Goal: Communication & Community: Share content

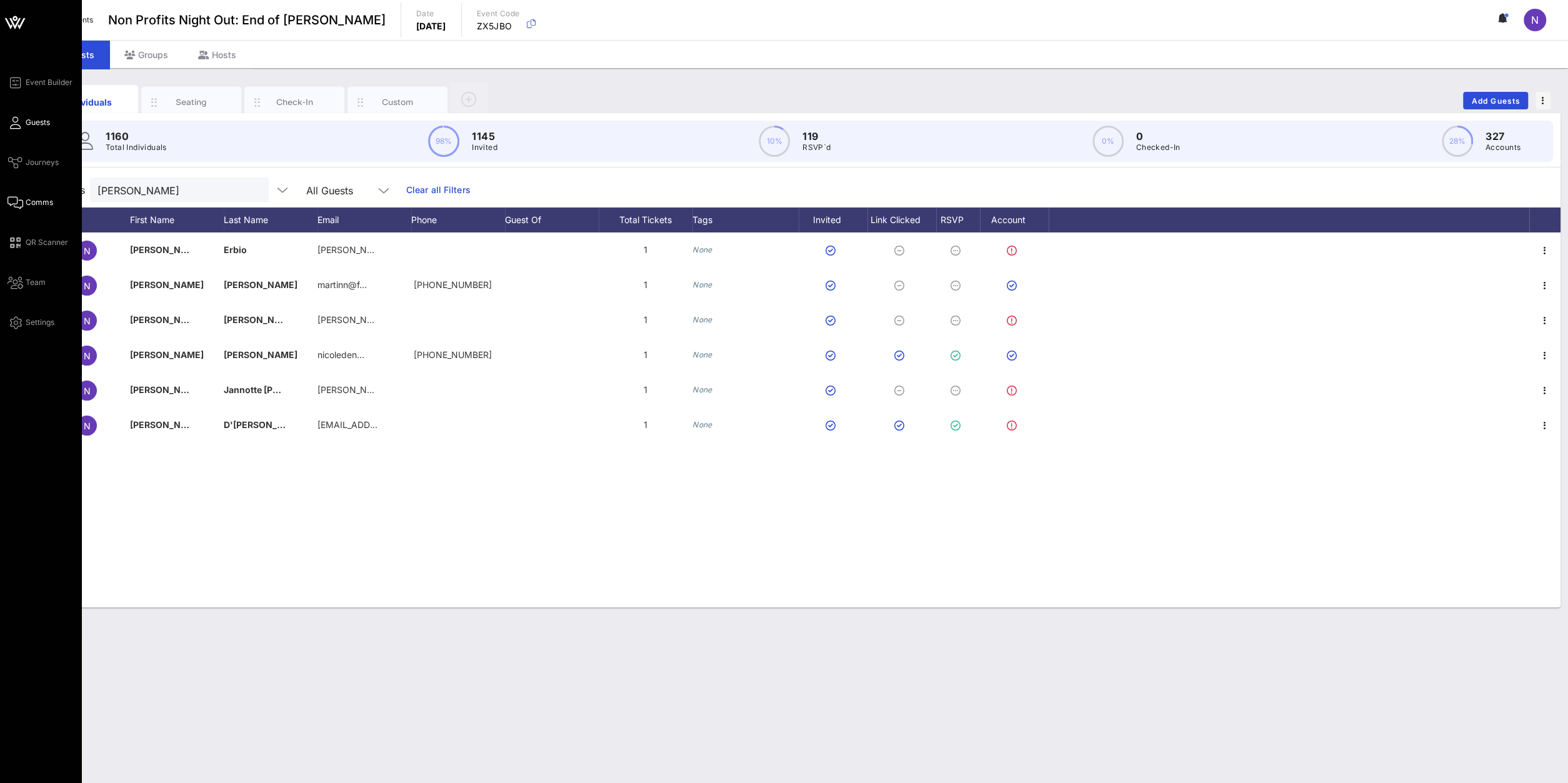
click at [51, 205] on span "Comms" at bounding box center [40, 203] width 28 height 11
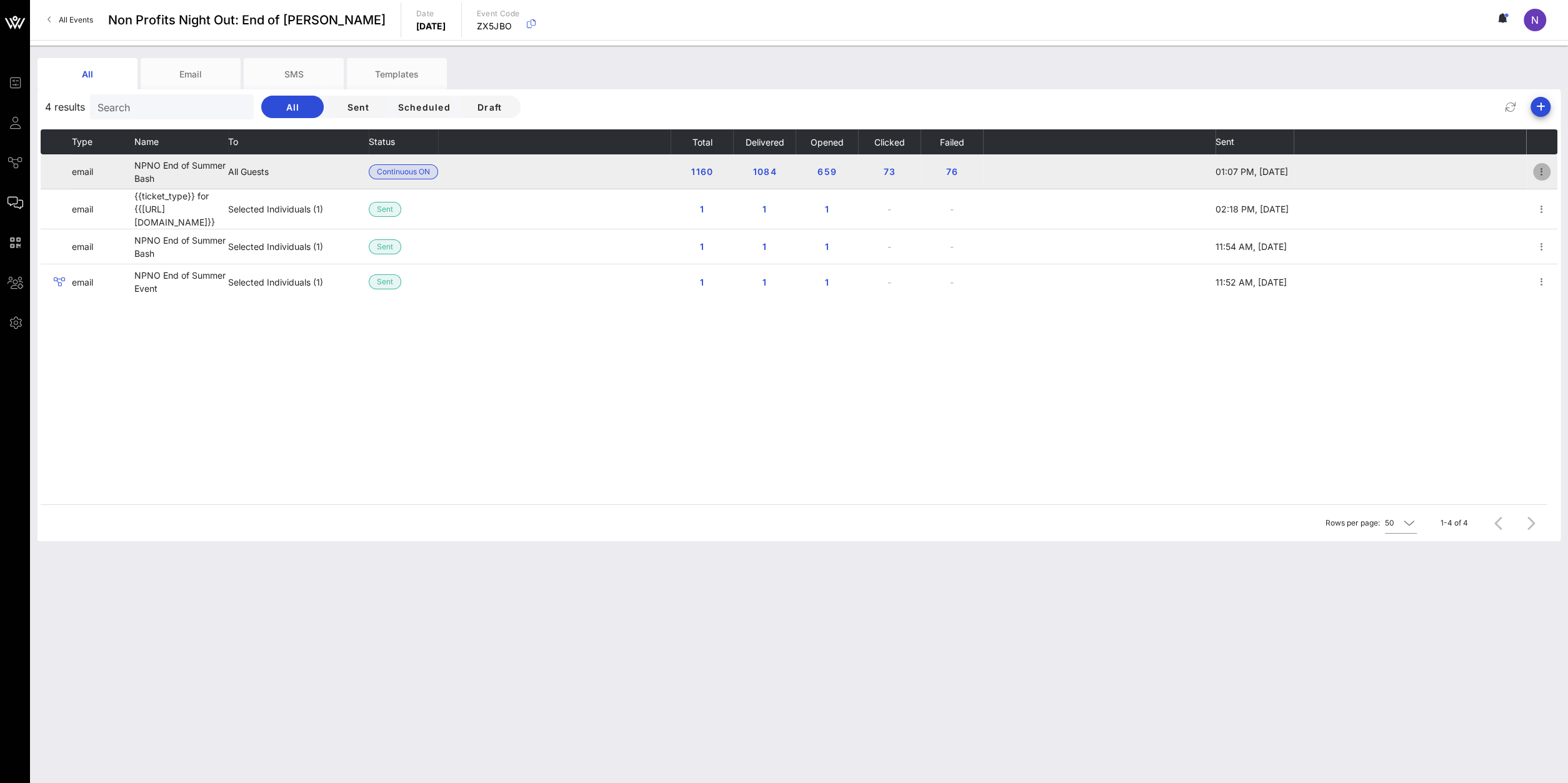
click at [1544, 172] on icon "button" at bounding box center [1542, 172] width 15 height 15
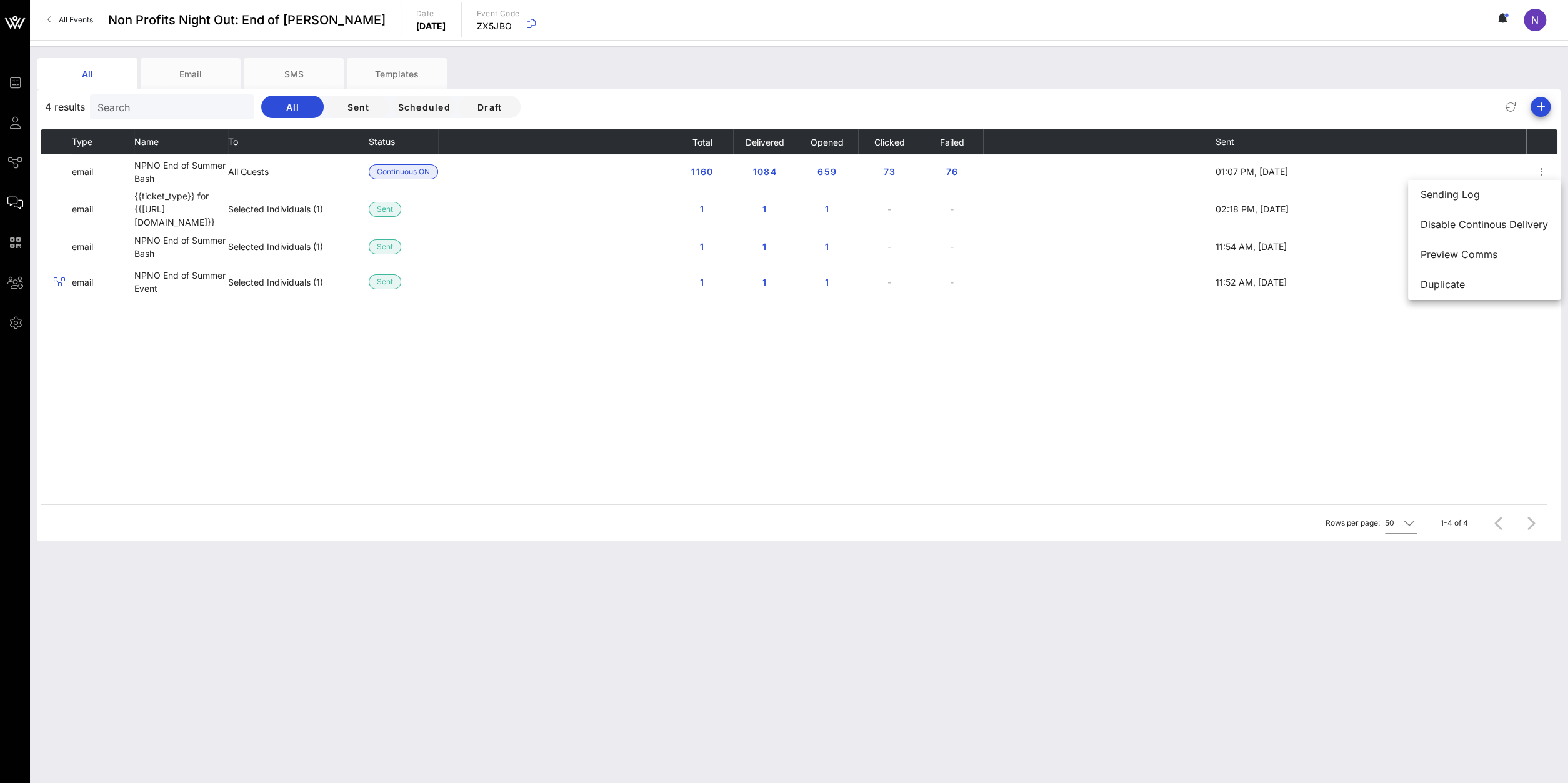
click at [445, 430] on div "Type Name To Status Total Delivered Opened Clicked Failed Sent email NPNO End o…" at bounding box center [799, 317] width 1517 height 375
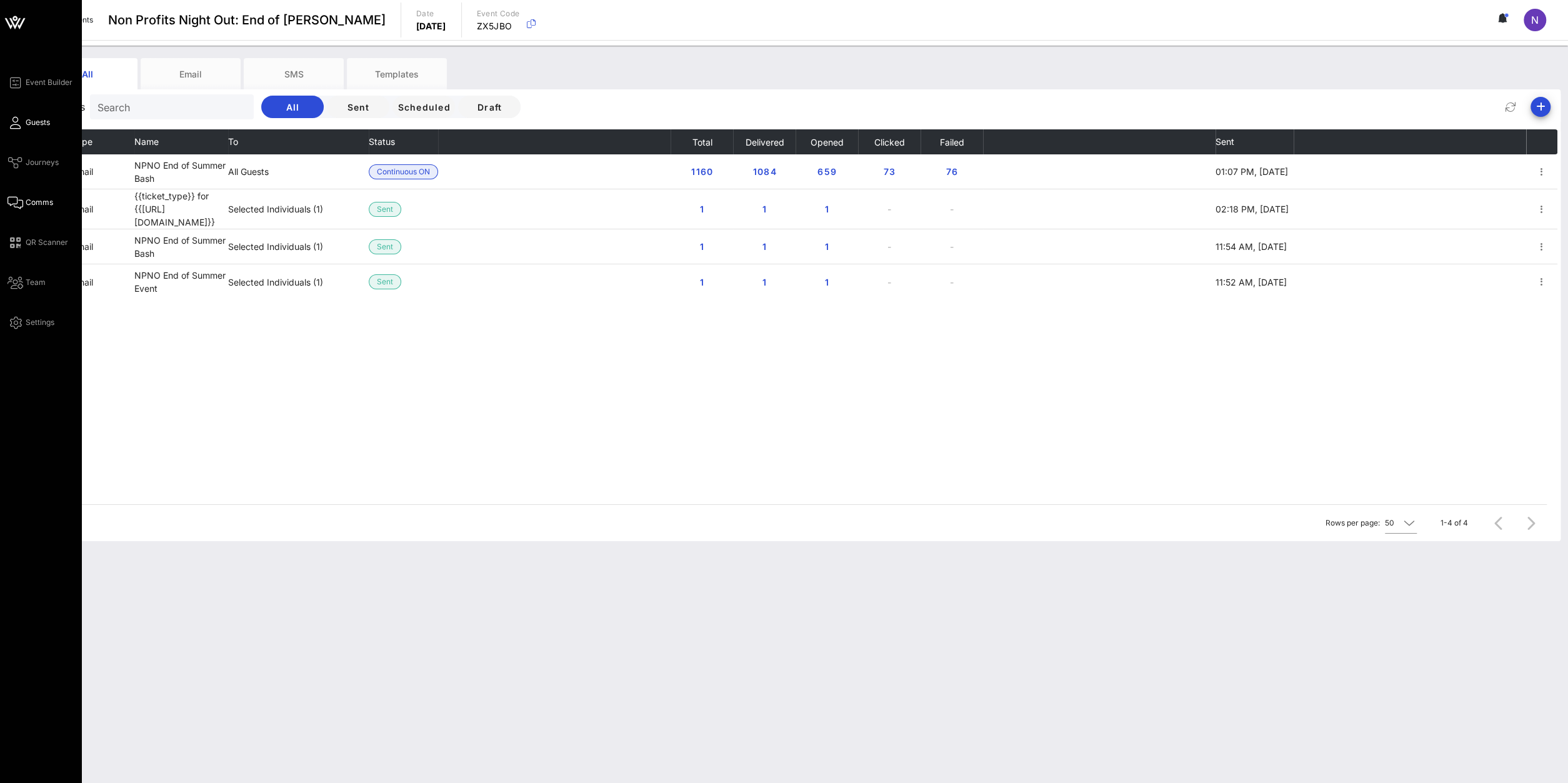
click at [49, 127] on span "Guests" at bounding box center [38, 122] width 24 height 11
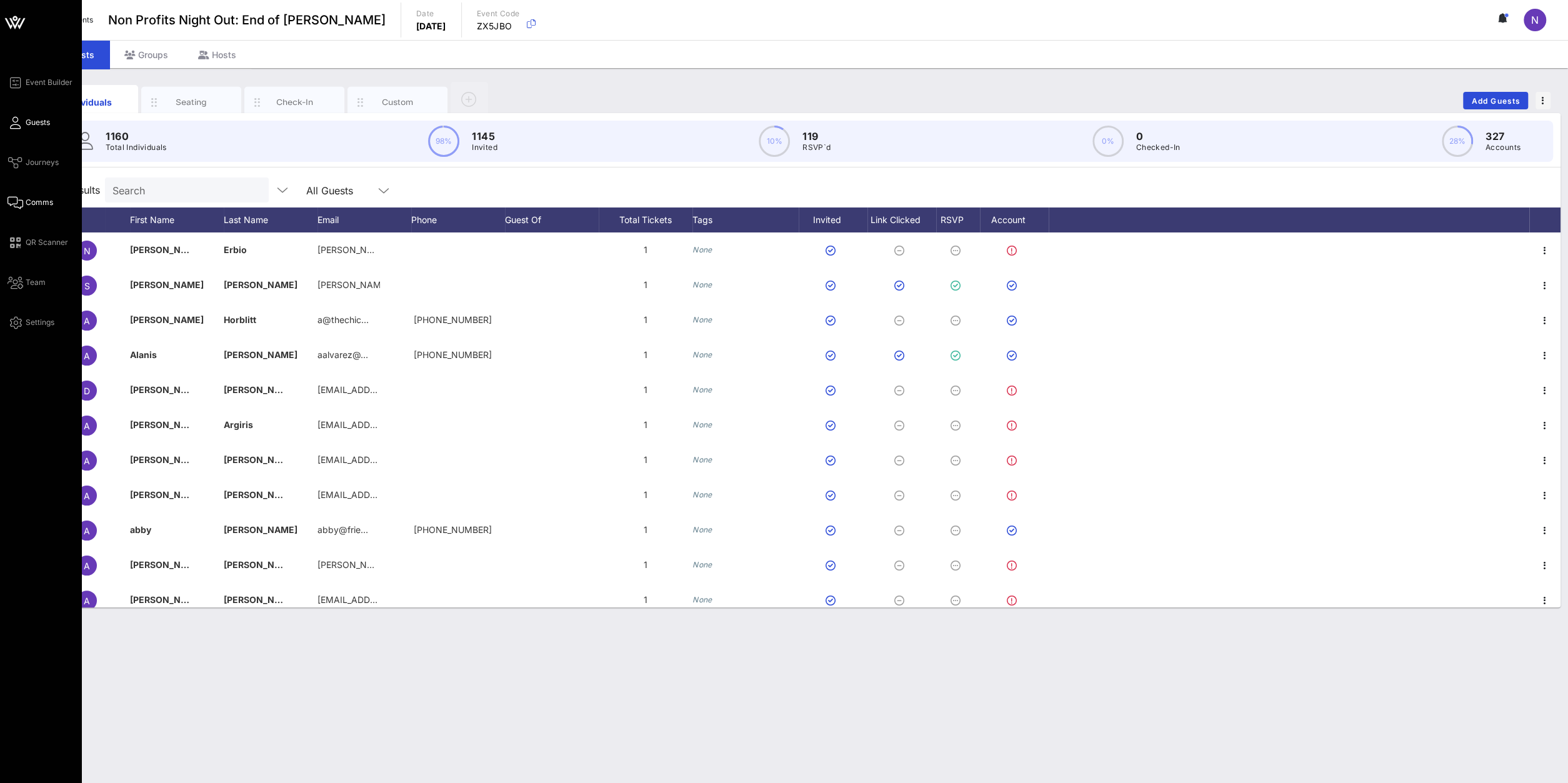
click at [46, 206] on span "Comms" at bounding box center [40, 203] width 28 height 11
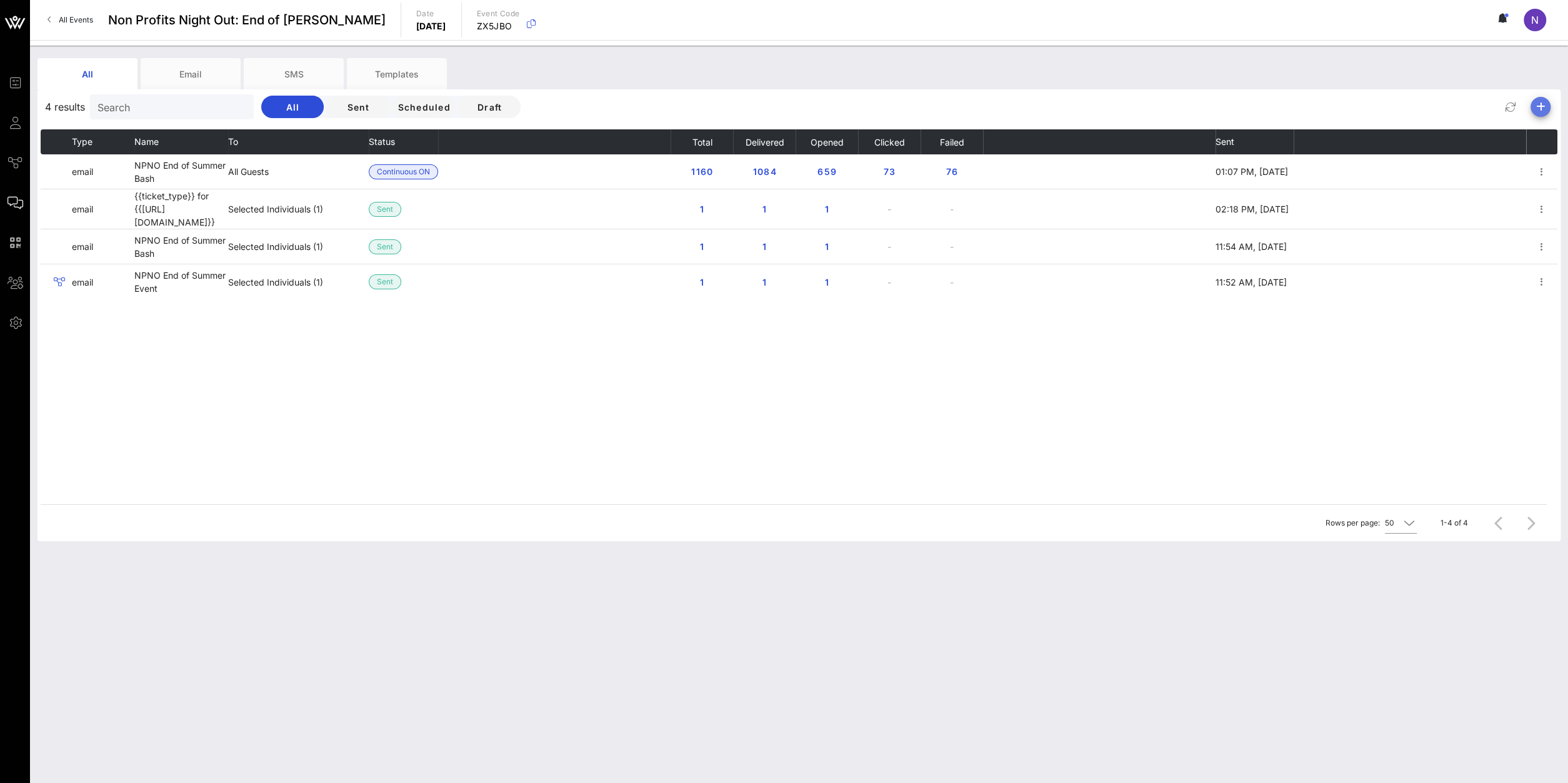
click at [1539, 102] on icon "button" at bounding box center [1541, 107] width 15 height 15
click at [1551, 135] on div "Email" at bounding box center [1536, 132] width 51 height 30
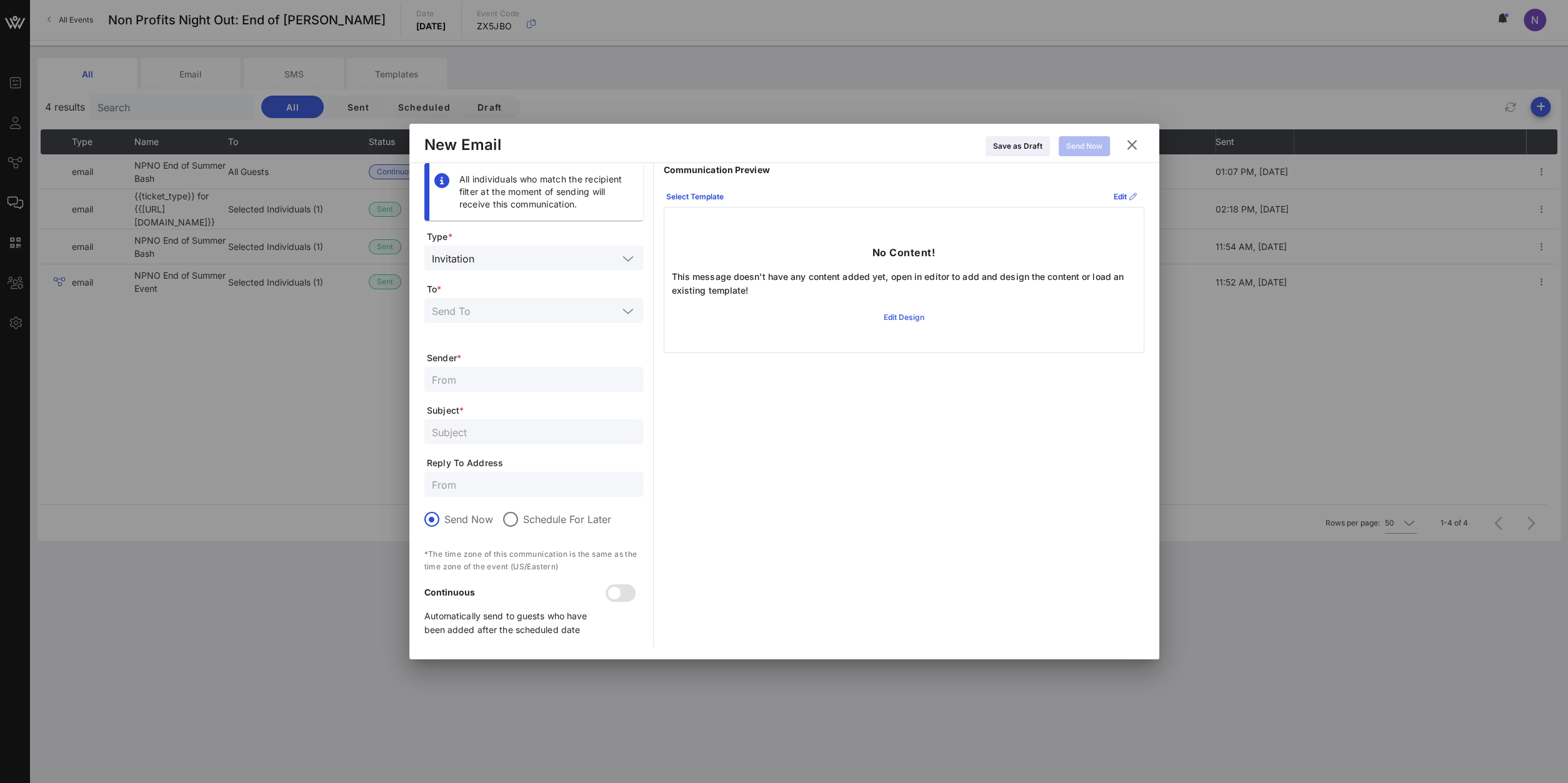
click at [902, 319] on icon at bounding box center [903, 317] width 9 height 8
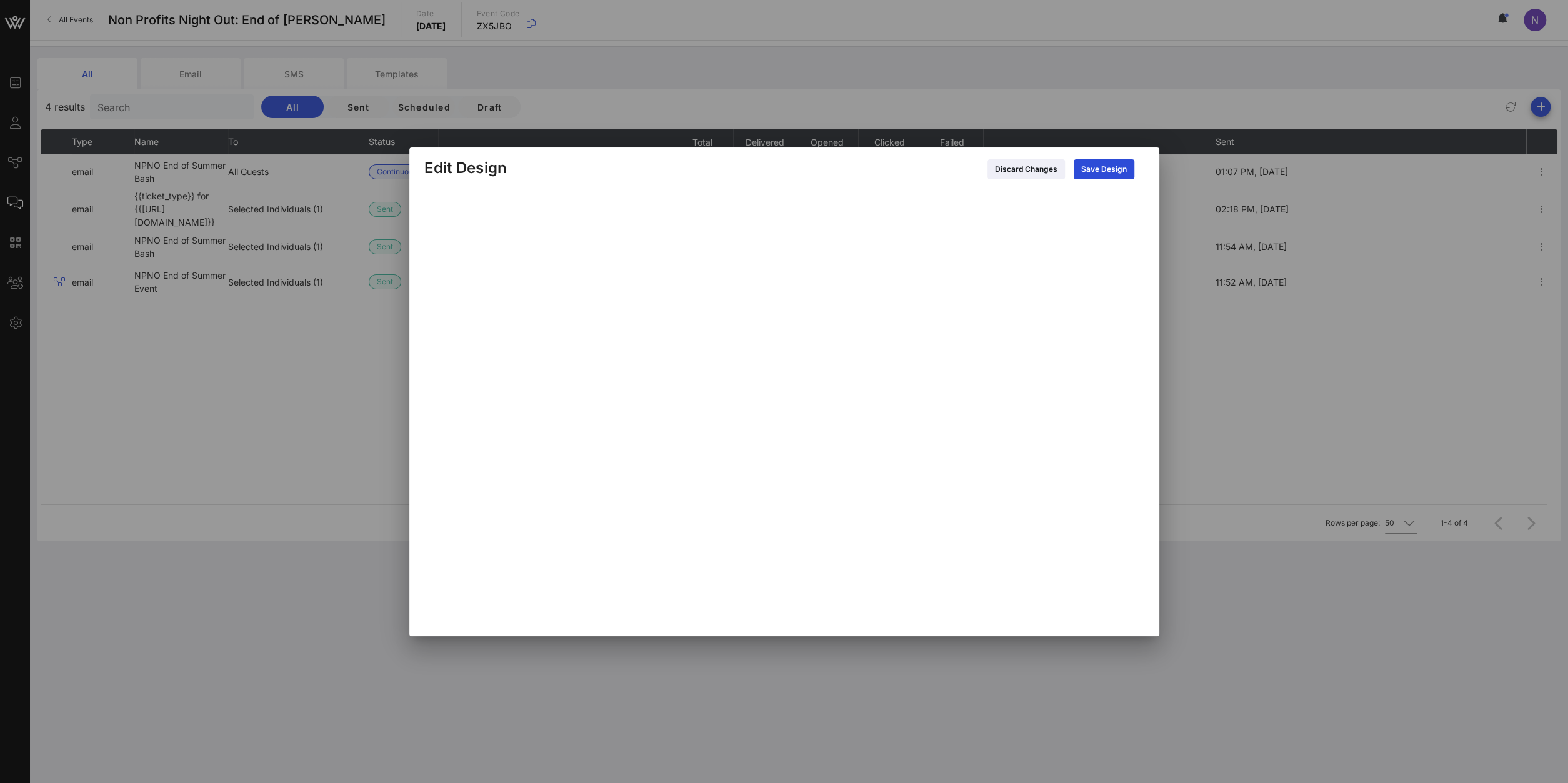
click at [418, 457] on div at bounding box center [784, 405] width 735 height 452
click at [1105, 166] on icon at bounding box center [1104, 169] width 9 height 8
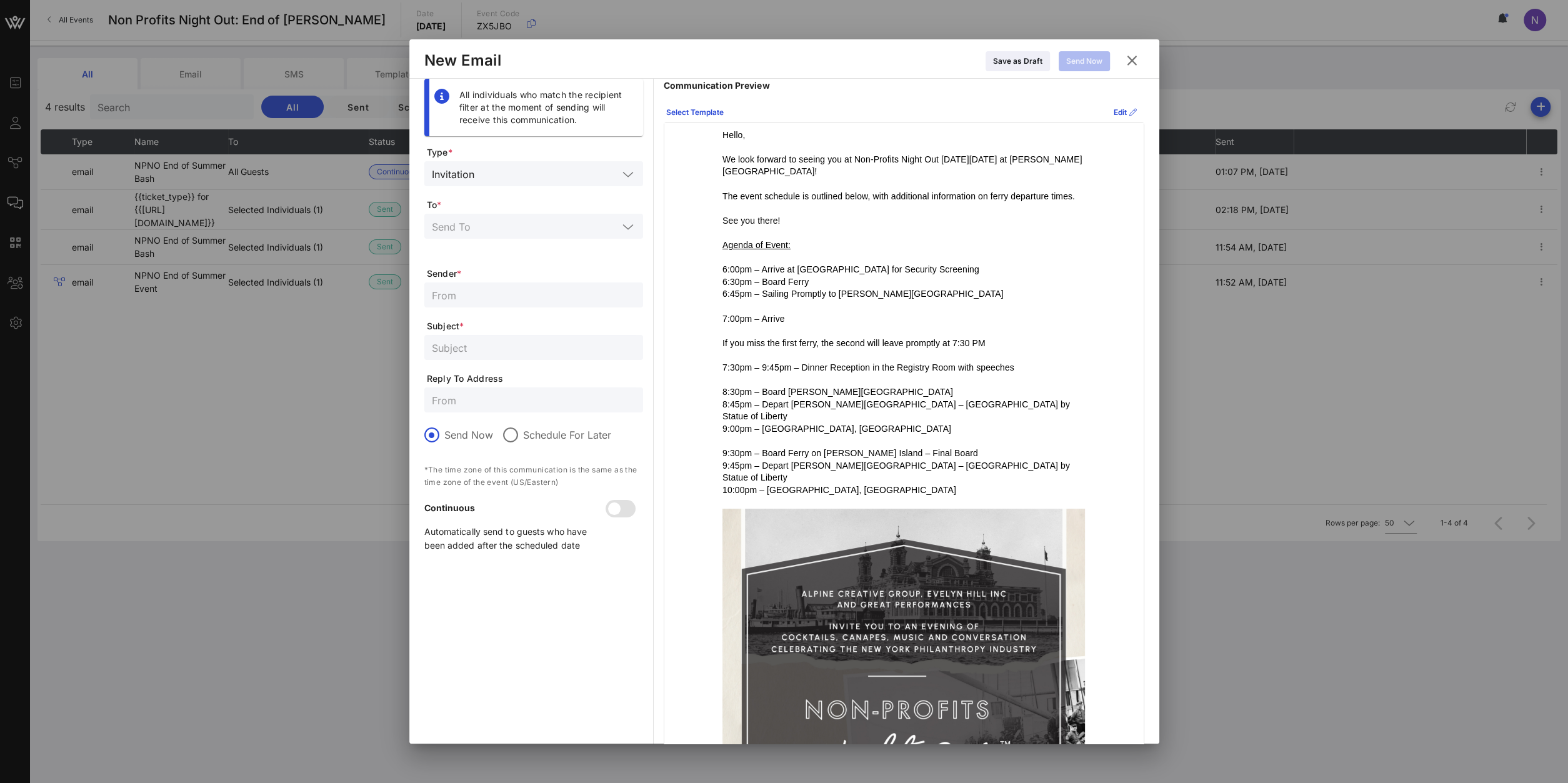
click at [512, 218] on input "text" at bounding box center [525, 226] width 187 height 16
click at [495, 310] on div "Selected Individuals" at bounding box center [533, 306] width 199 height 20
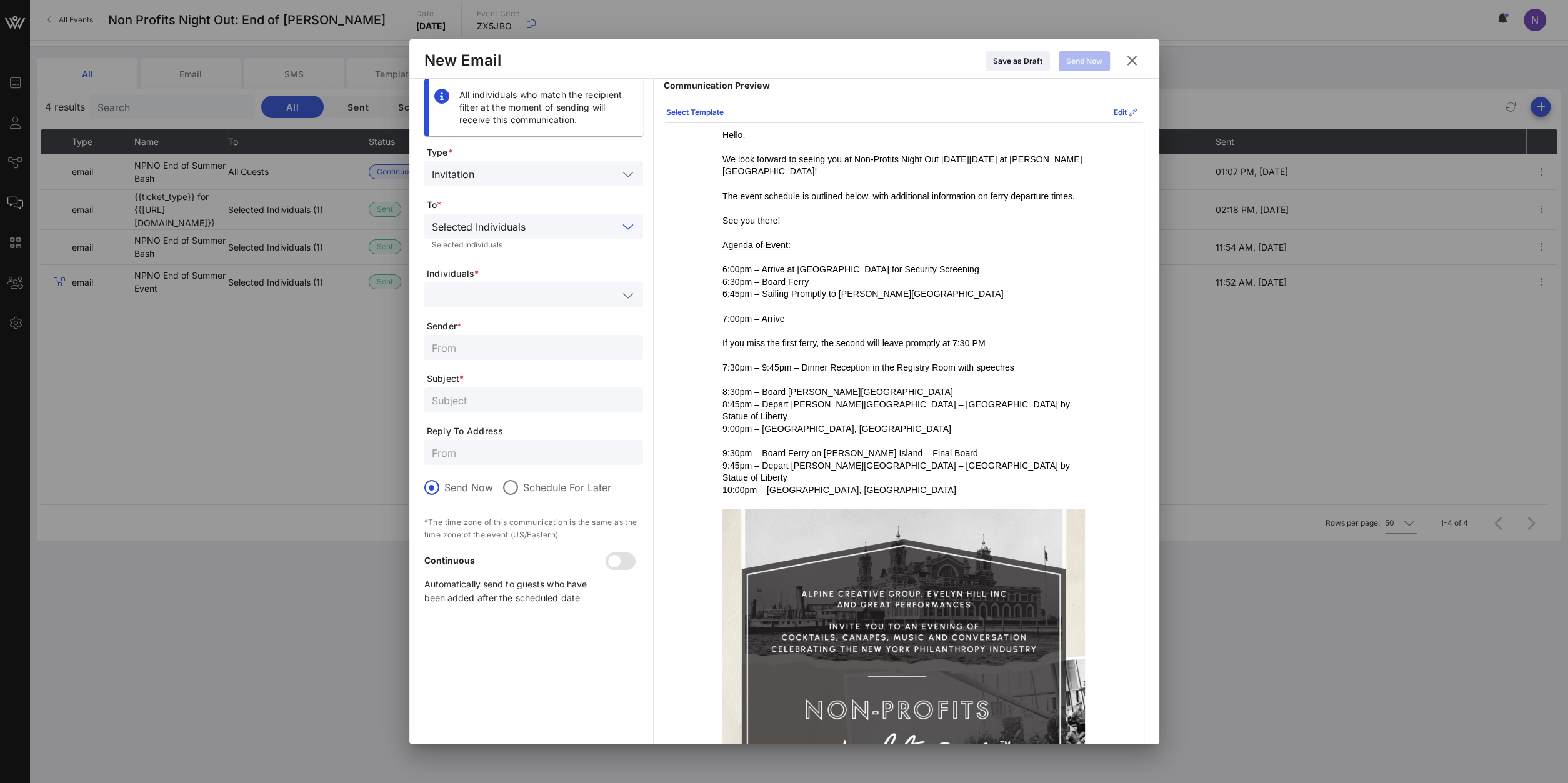
click at [474, 294] on input "text" at bounding box center [525, 294] width 187 height 16
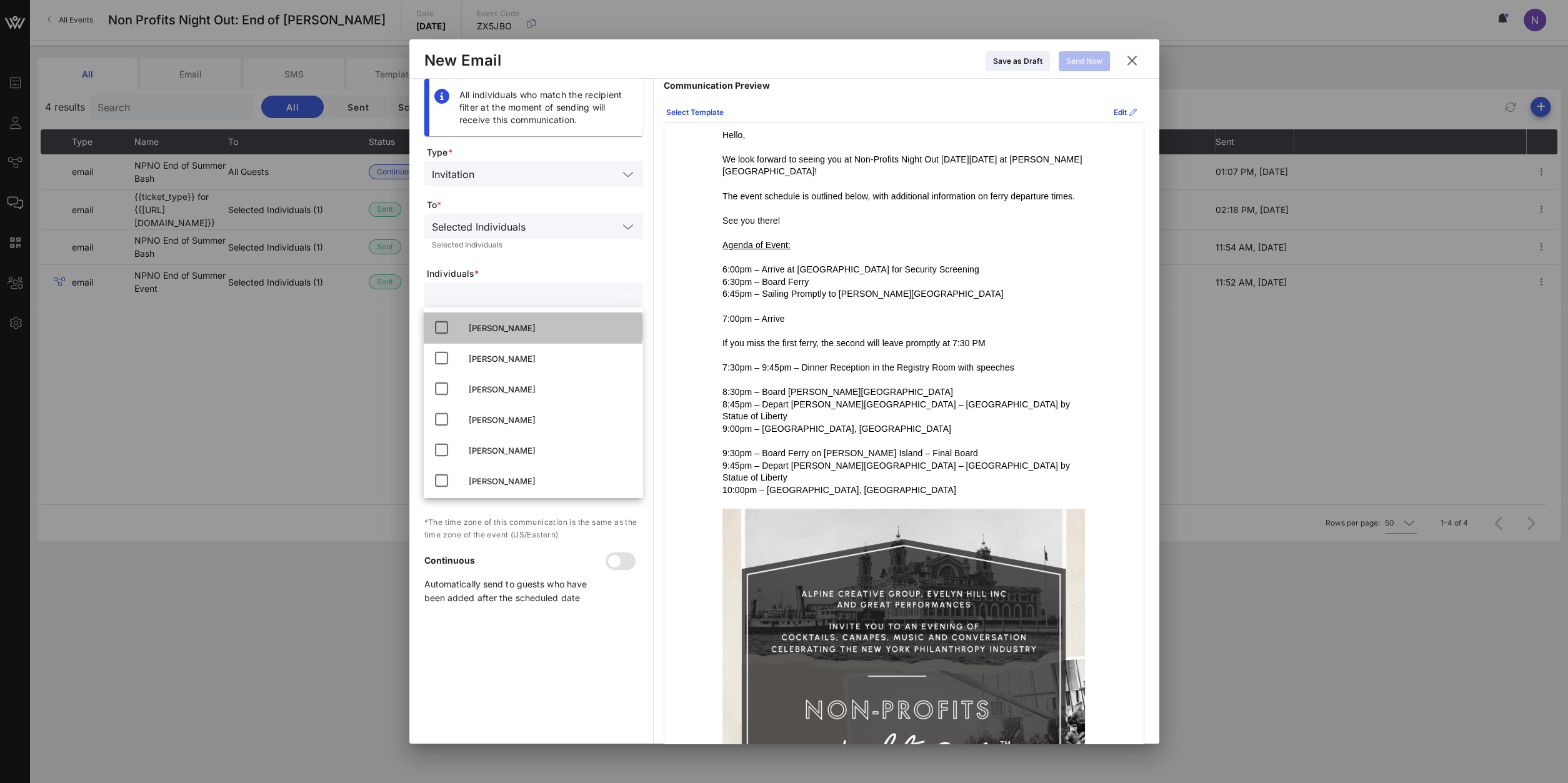
click at [441, 329] on icon at bounding box center [441, 328] width 15 height 15
click at [503, 627] on div "All individuals who match the recipient filter at the moment of sending will re…" at bounding box center [534, 660] width 219 height 1162
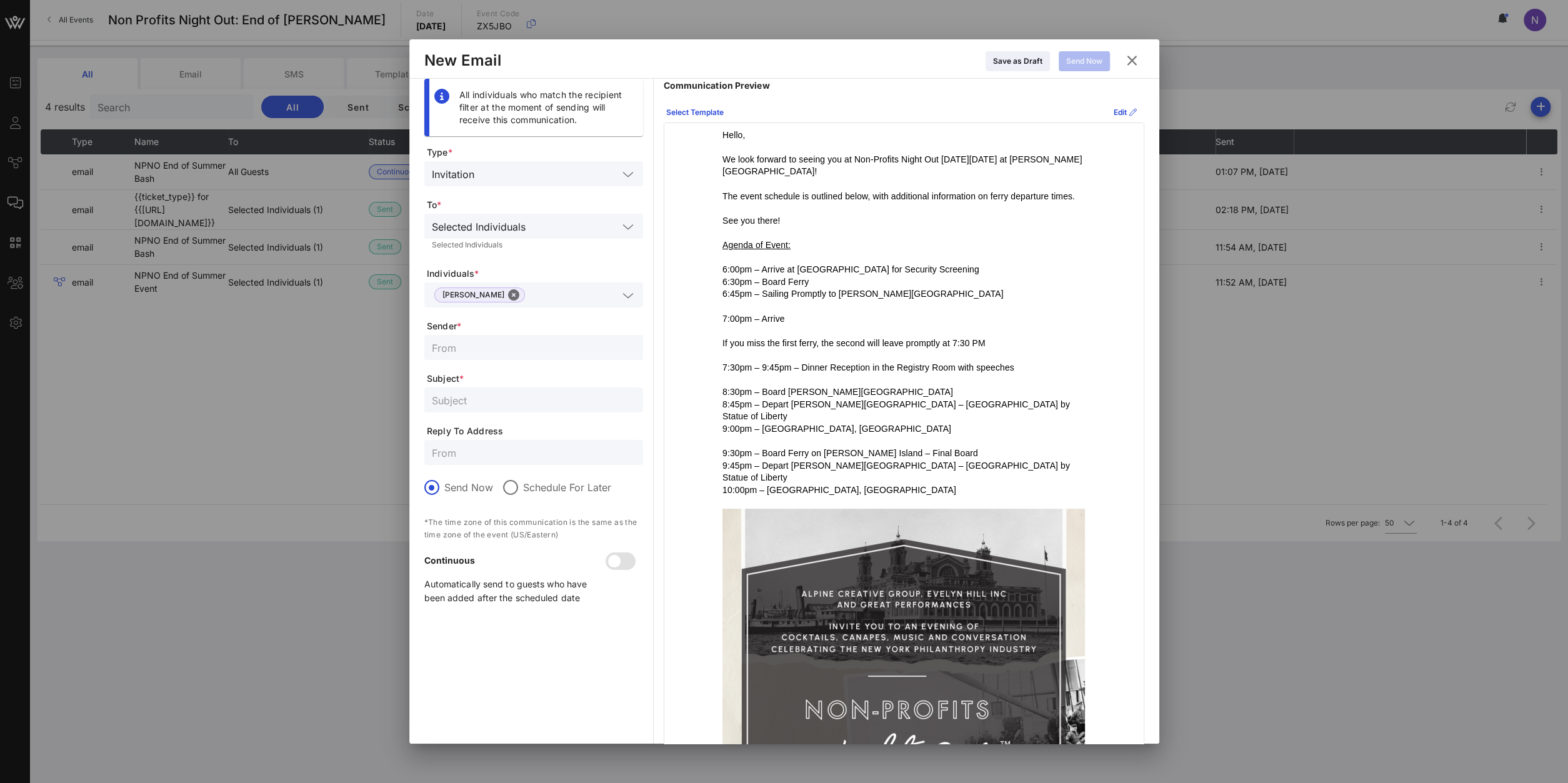
click at [488, 338] on div at bounding box center [534, 347] width 204 height 25
type input "NPNO"
click at [469, 408] on div at bounding box center [534, 400] width 204 height 25
type input "L"
type input "We Look Forward to Seeing You [DATE]!"
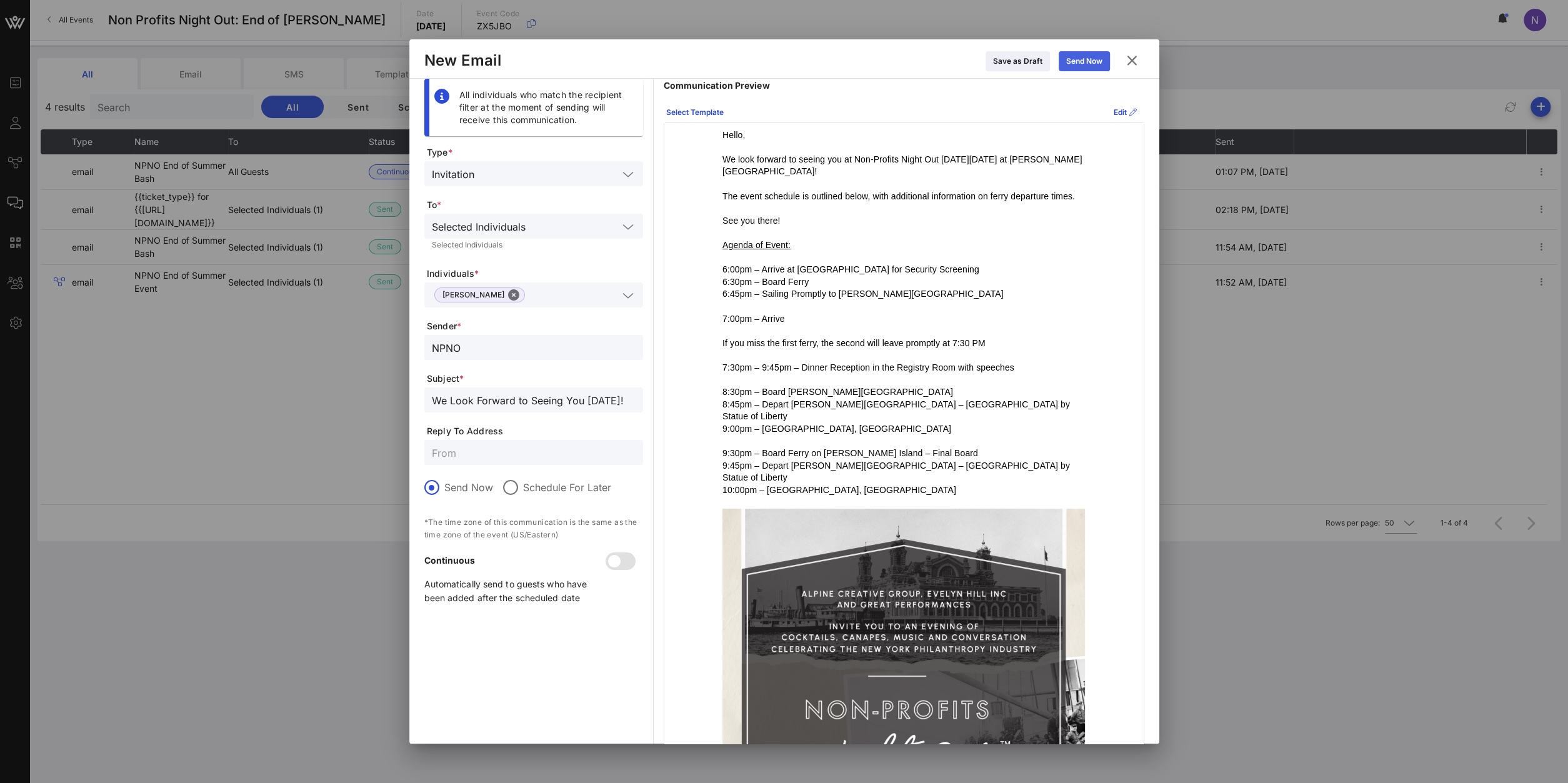
click at [1086, 65] on icon at bounding box center [1084, 61] width 9 height 8
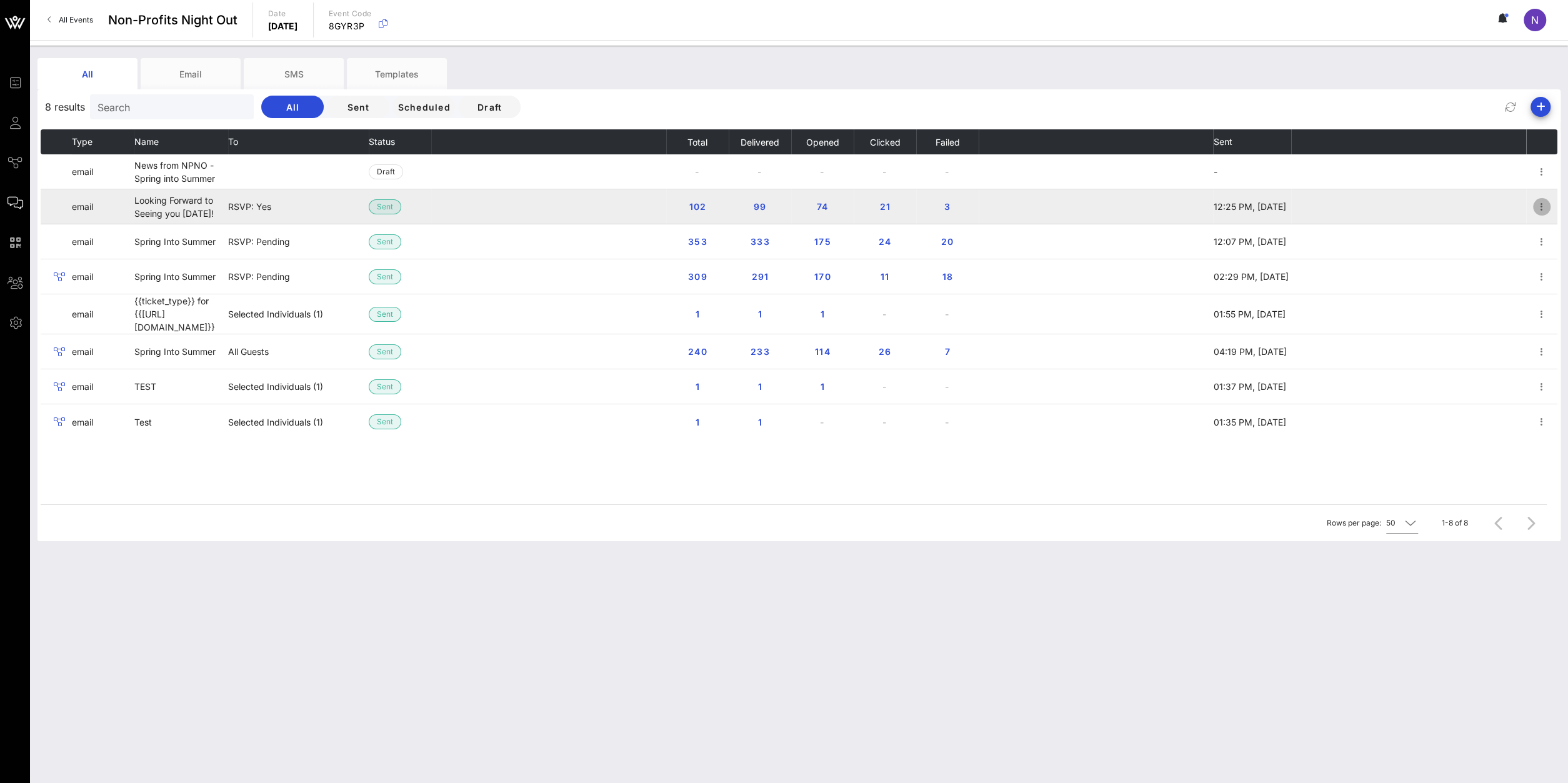
click at [1539, 207] on icon "button" at bounding box center [1542, 207] width 15 height 15
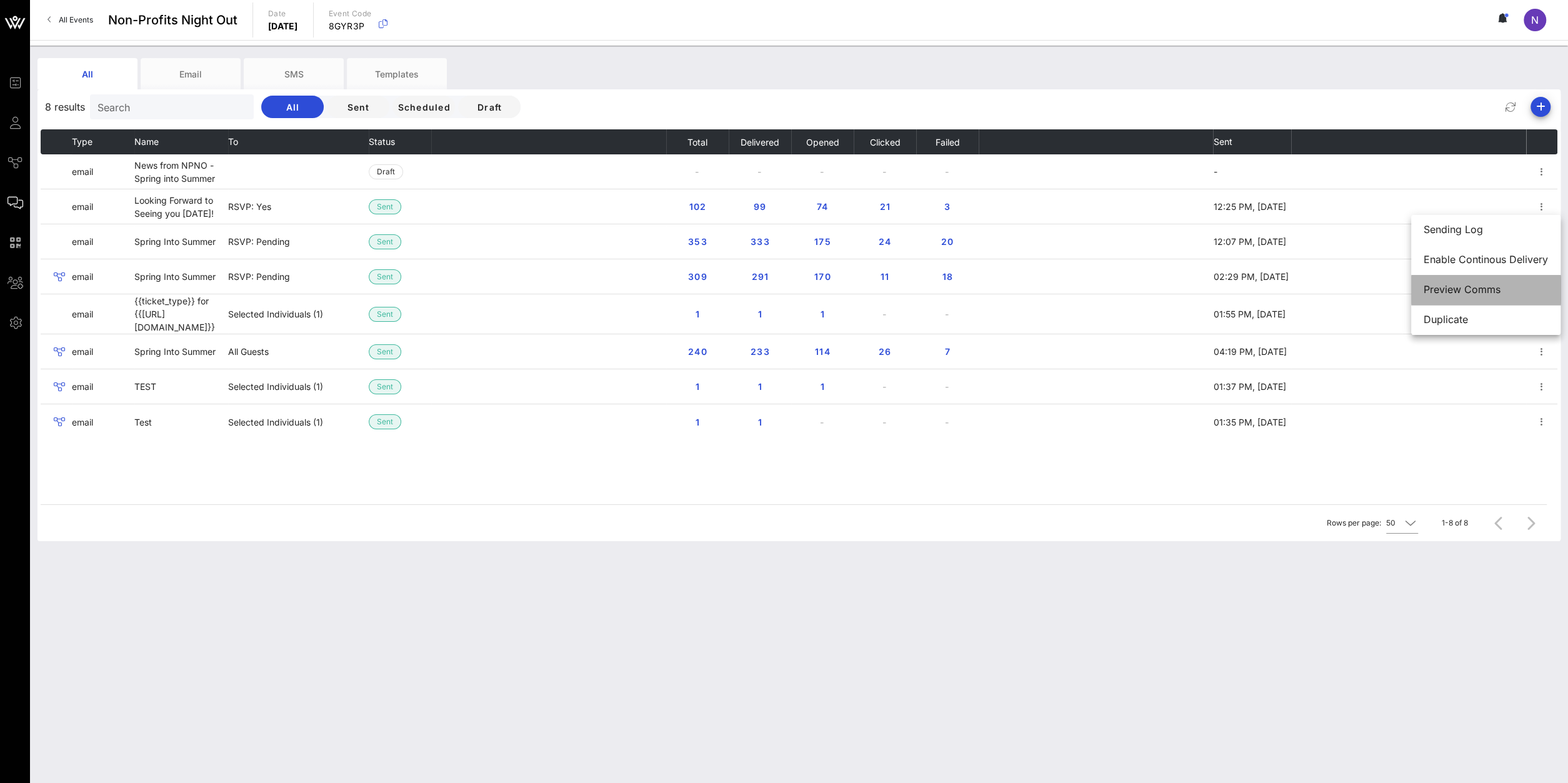
click at [1460, 294] on div "Preview Comms" at bounding box center [1486, 290] width 125 height 12
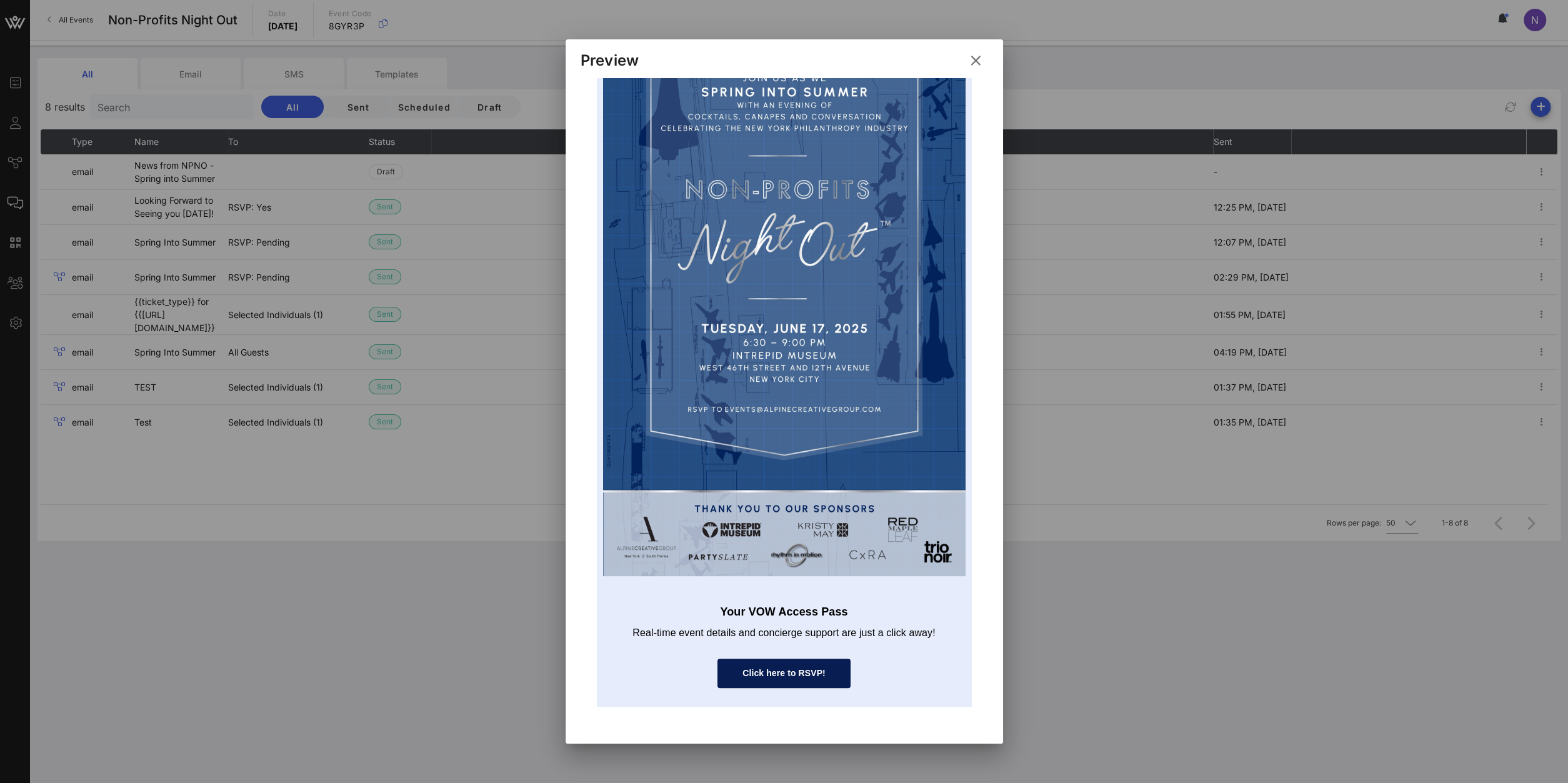
scroll to position [209, 0]
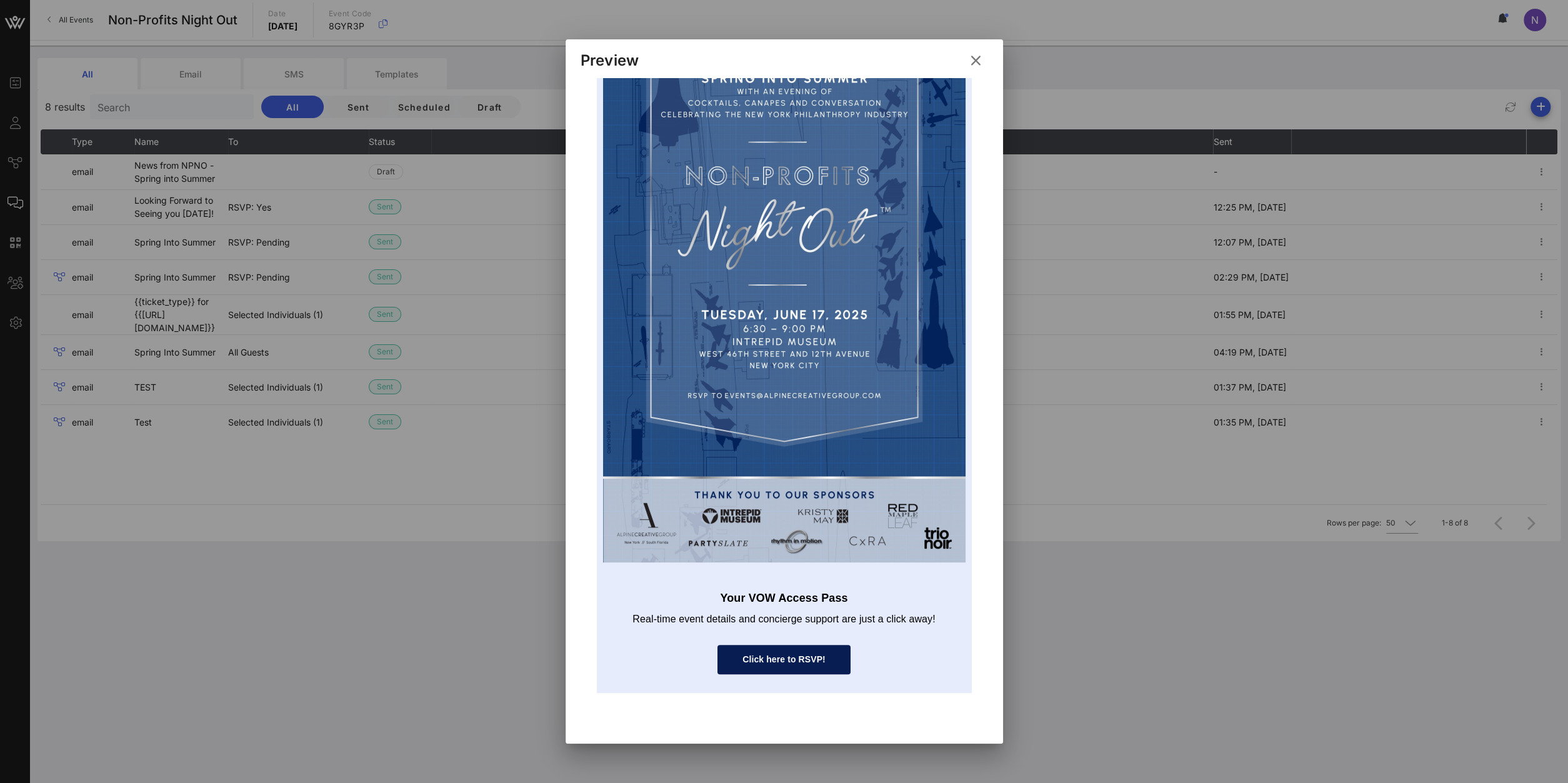
click at [974, 56] on icon at bounding box center [975, 60] width 17 height 15
